Goal: Use online tool/utility: Utilize a website feature to perform a specific function

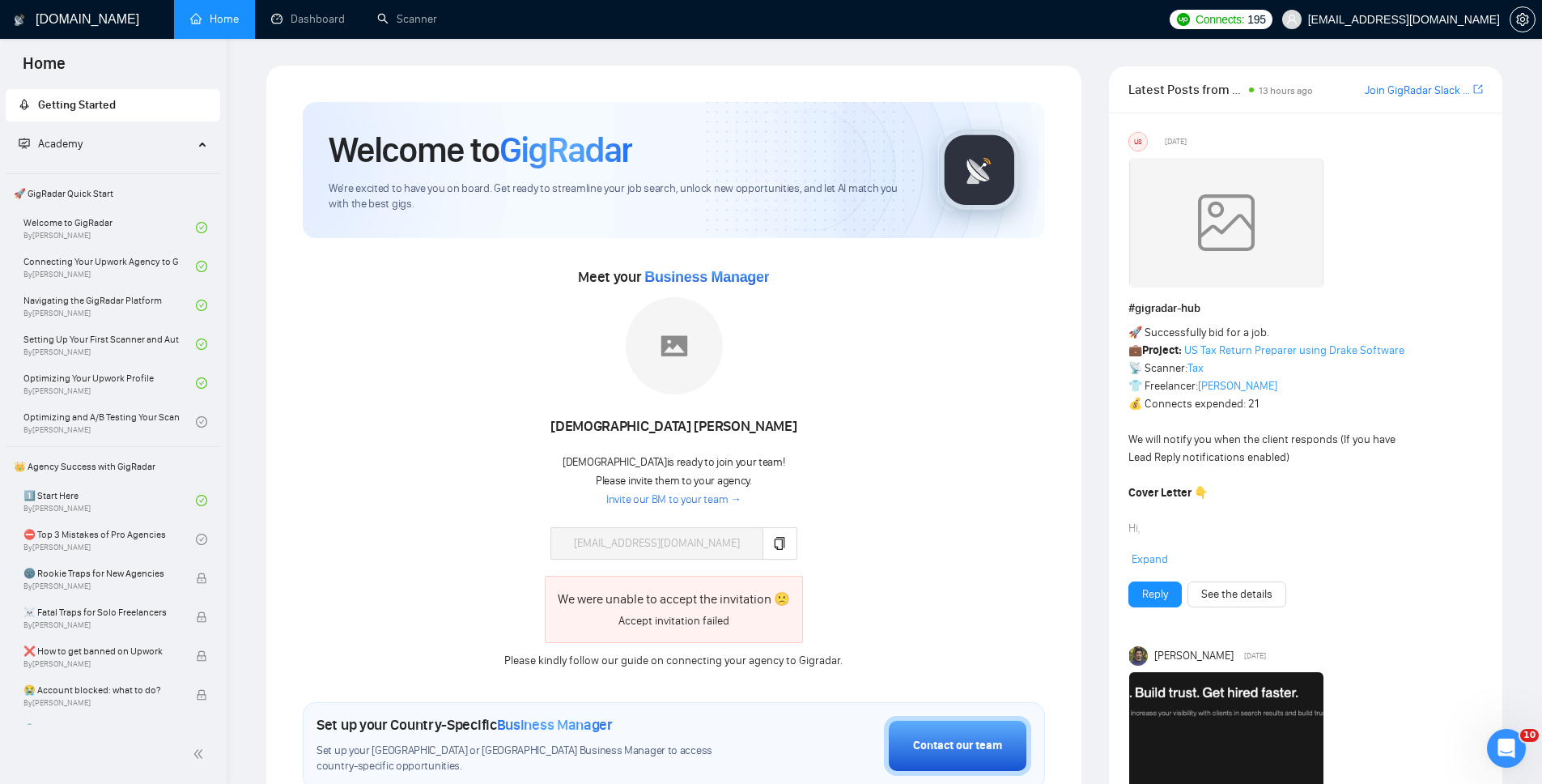
scroll to position [26, 0]
click at [280, 13] on link "Dashboard" at bounding box center [308, 19] width 73 height 14
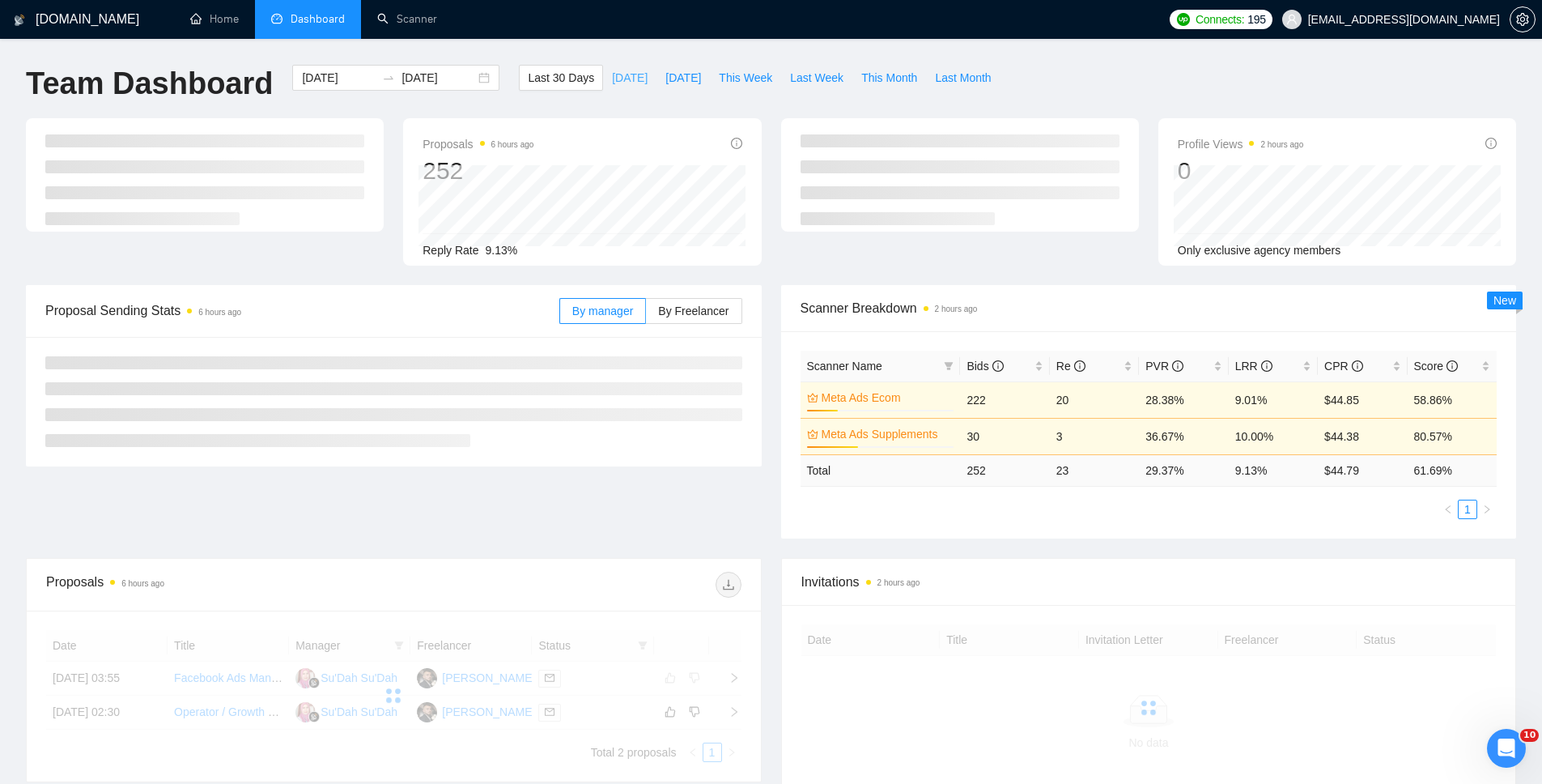
click at [621, 74] on span "[DATE]" at bounding box center [630, 77] width 36 height 17
type input "[DATE]"
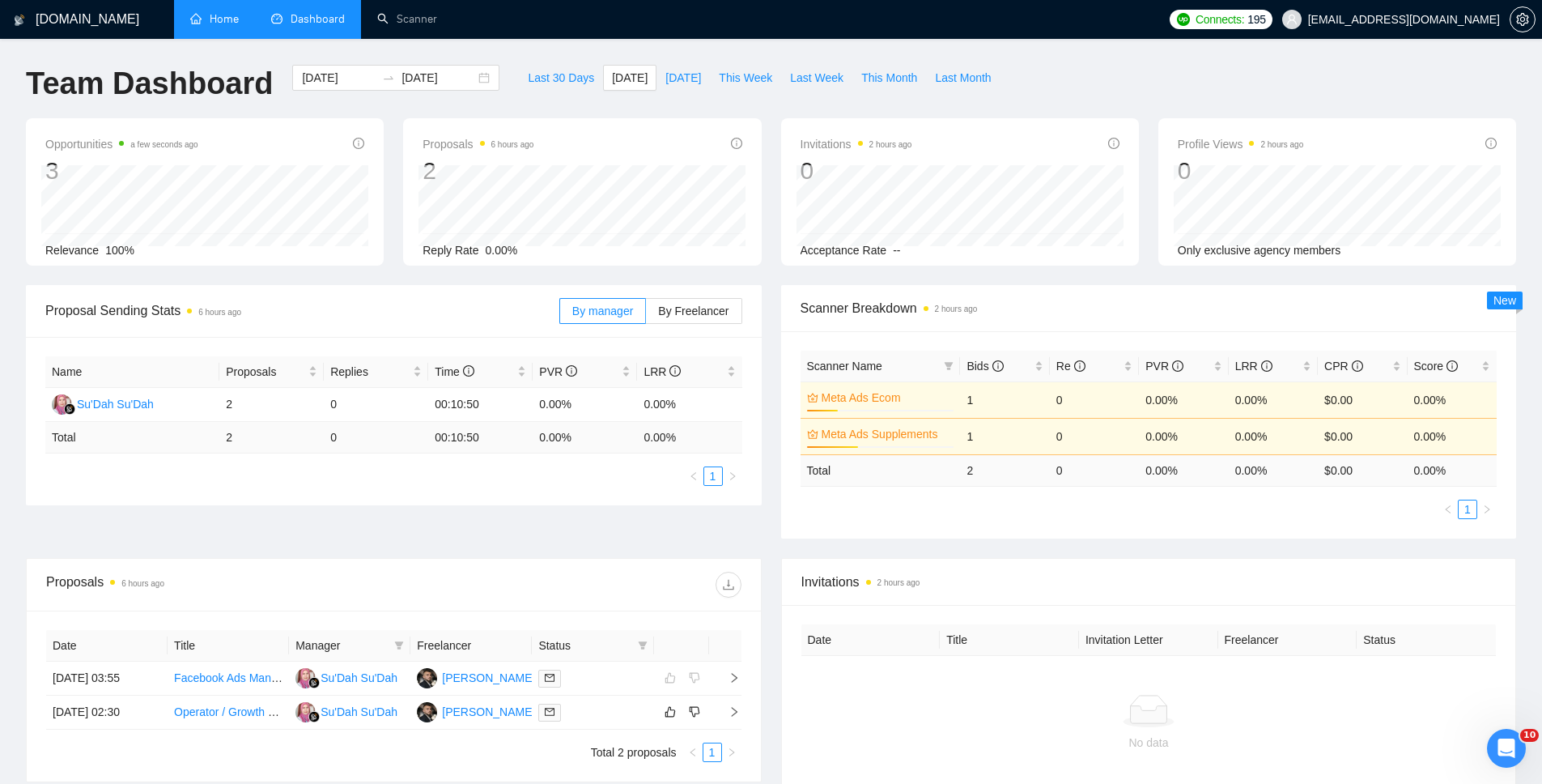
click at [214, 18] on link "Home" at bounding box center [214, 19] width 48 height 14
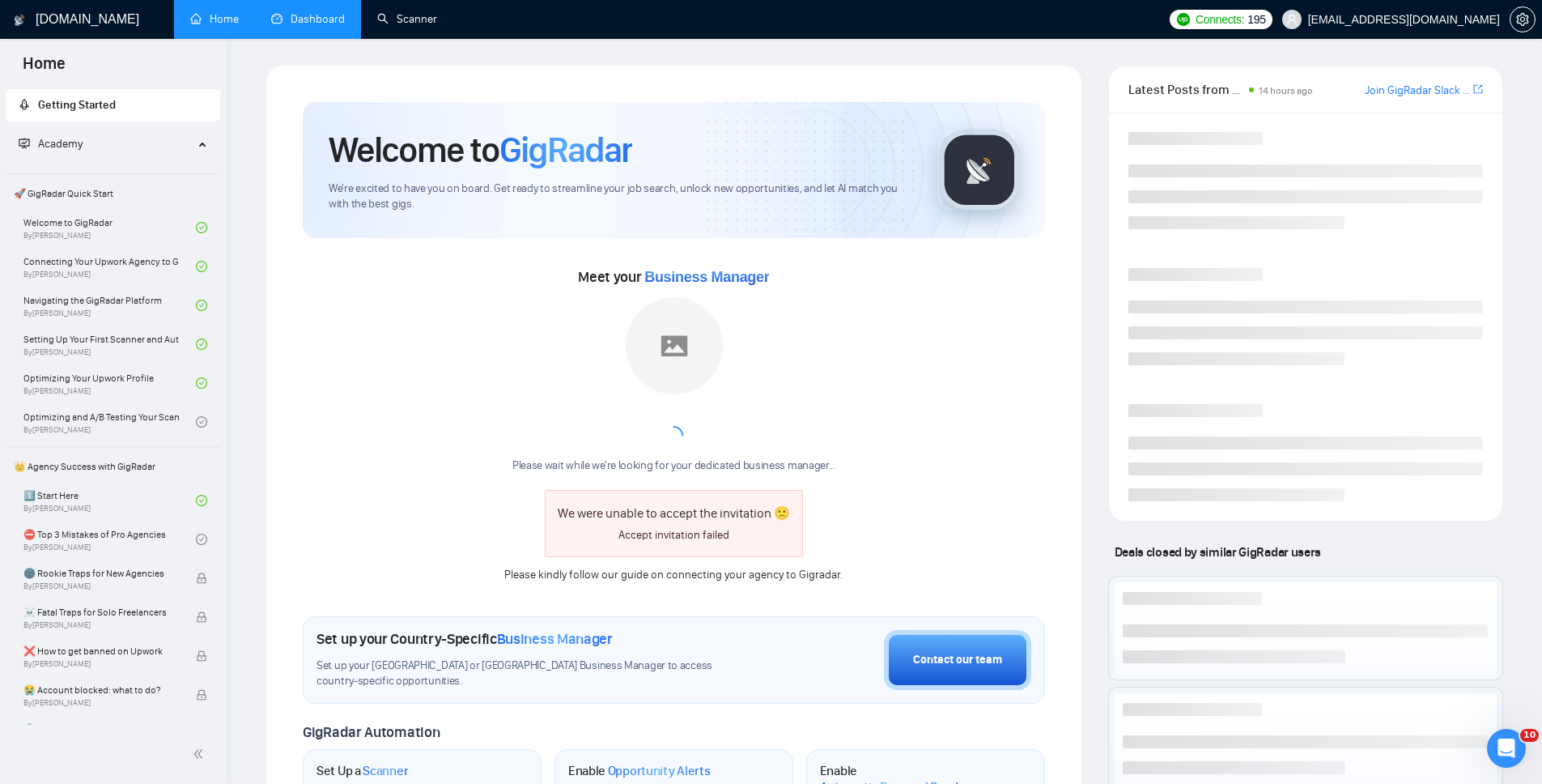
drag, startPoint x: 424, startPoint y: 21, endPoint x: 231, endPoint y: 386, distance: 412.9
click at [423, 20] on link "Scanner" at bounding box center [407, 19] width 60 height 14
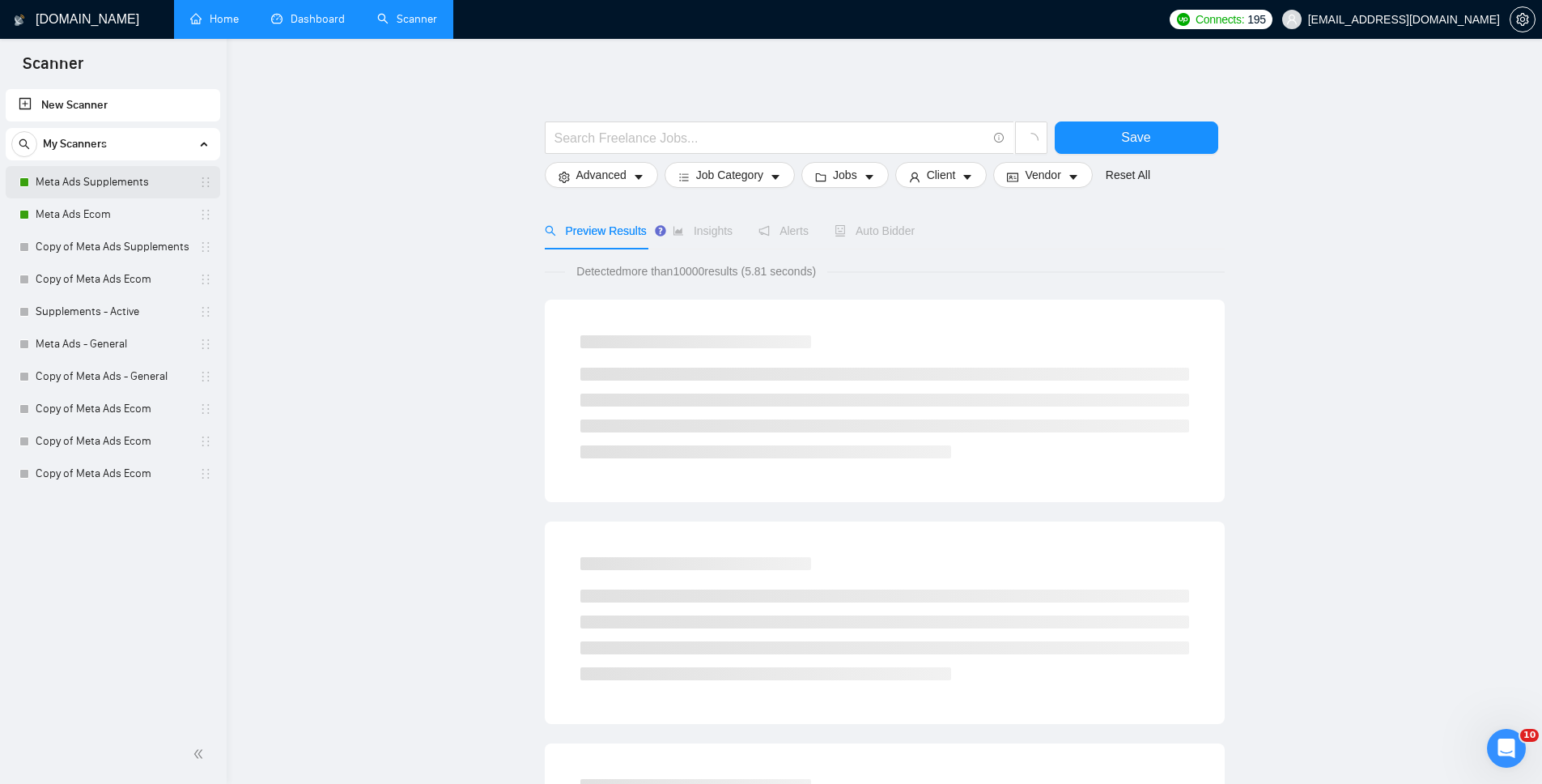
click at [126, 182] on link "Meta Ads Supplements" at bounding box center [112, 182] width 154 height 33
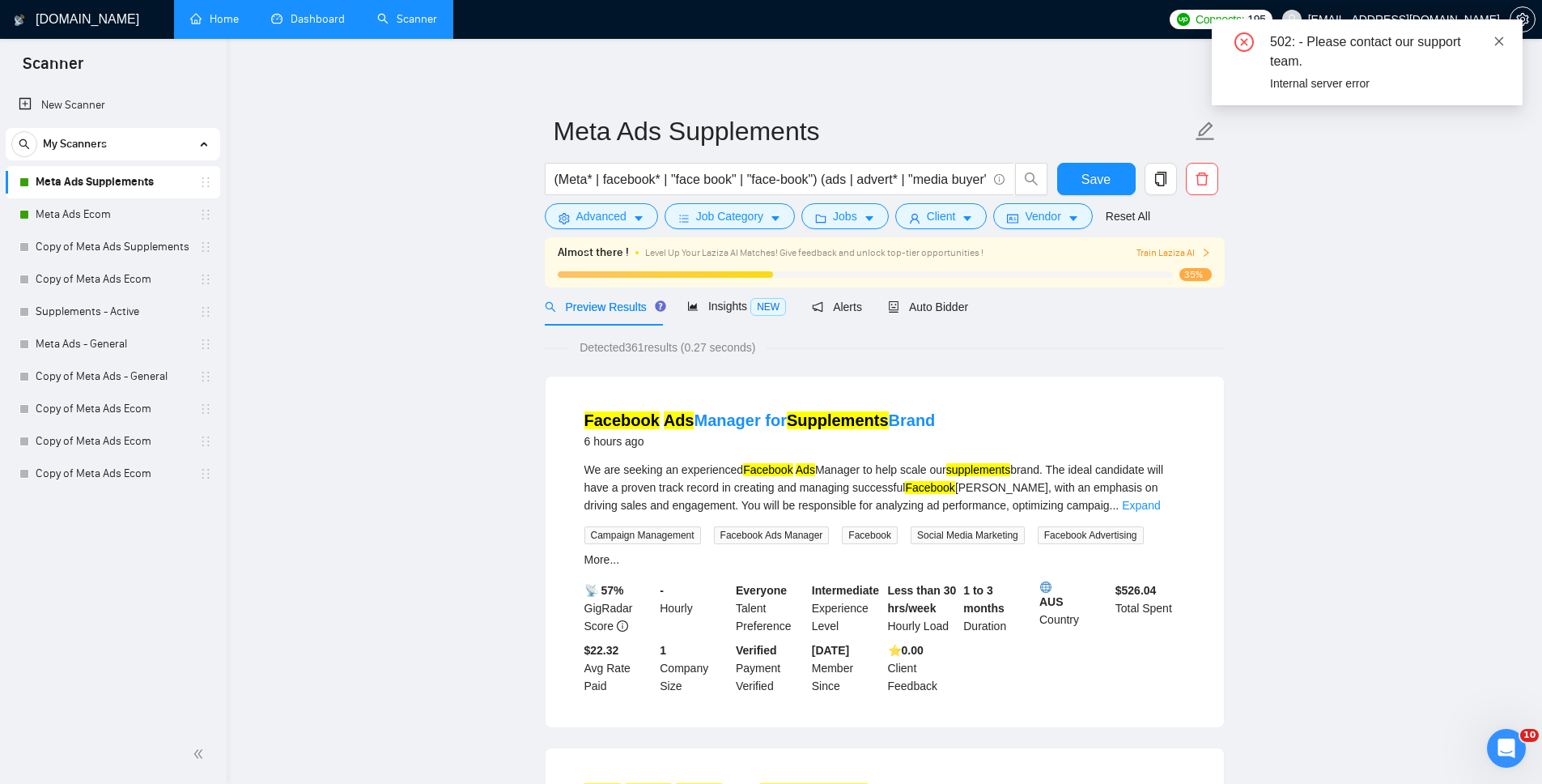
click at [1495, 36] on icon "close" at bounding box center [1500, 42] width 12 height 12
